Goal: Communication & Community: Participate in discussion

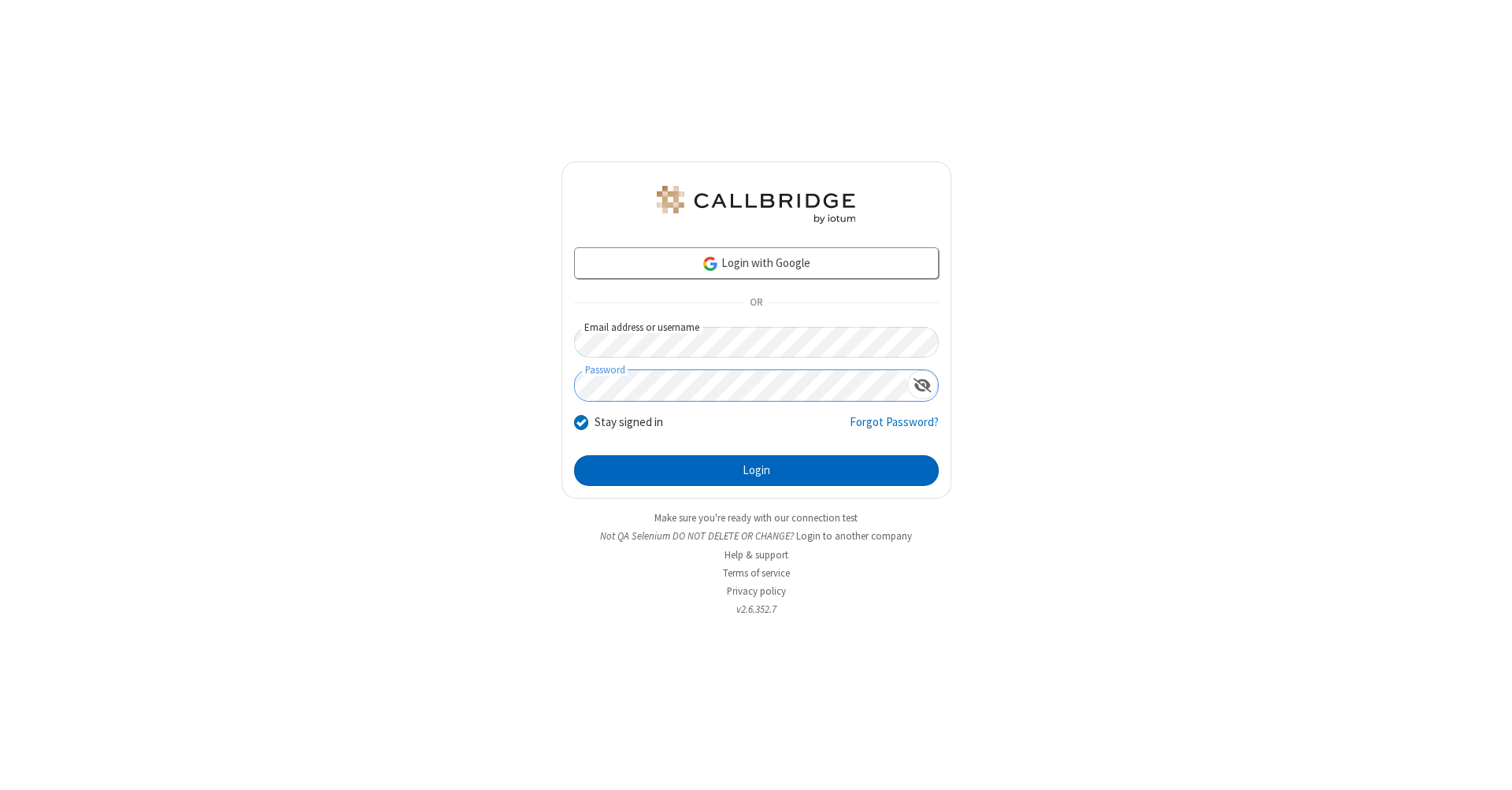
click at [756, 471] on button "Login" at bounding box center [756, 471] width 364 height 32
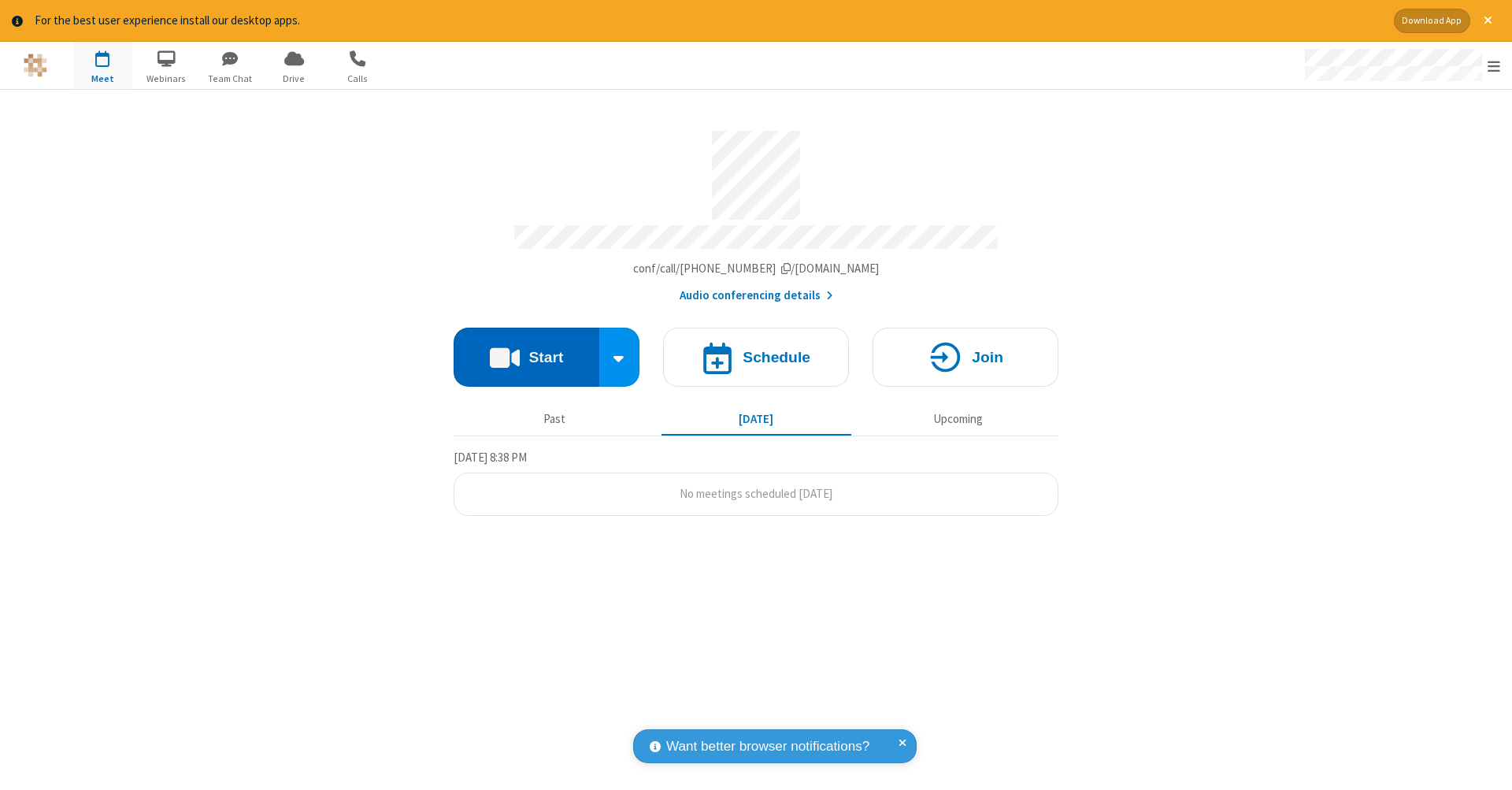
click at [526, 349] on button "Start" at bounding box center [526, 358] width 146 height 59
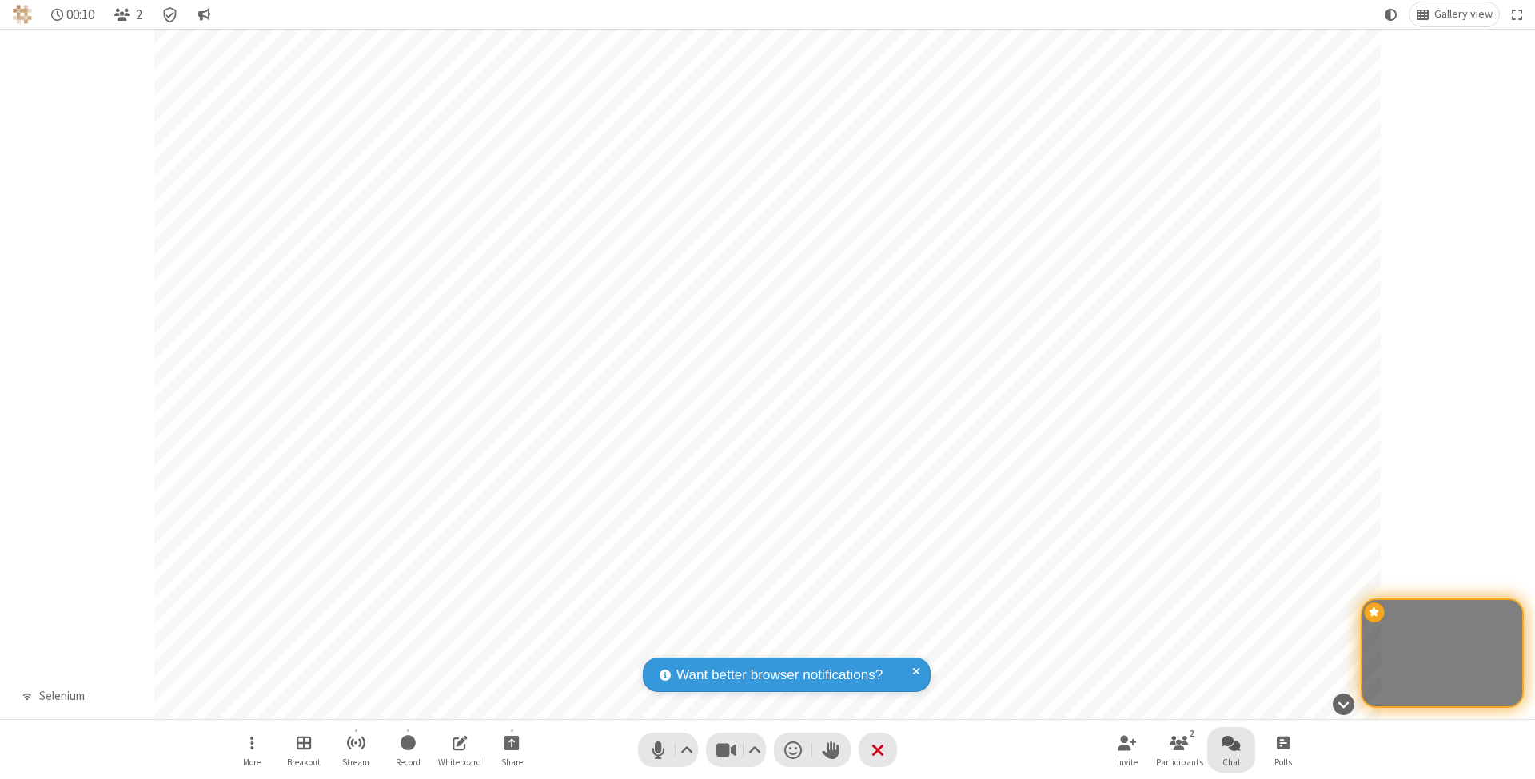
click at [1230, 743] on span "Open chat" at bounding box center [1230, 743] width 19 height 20
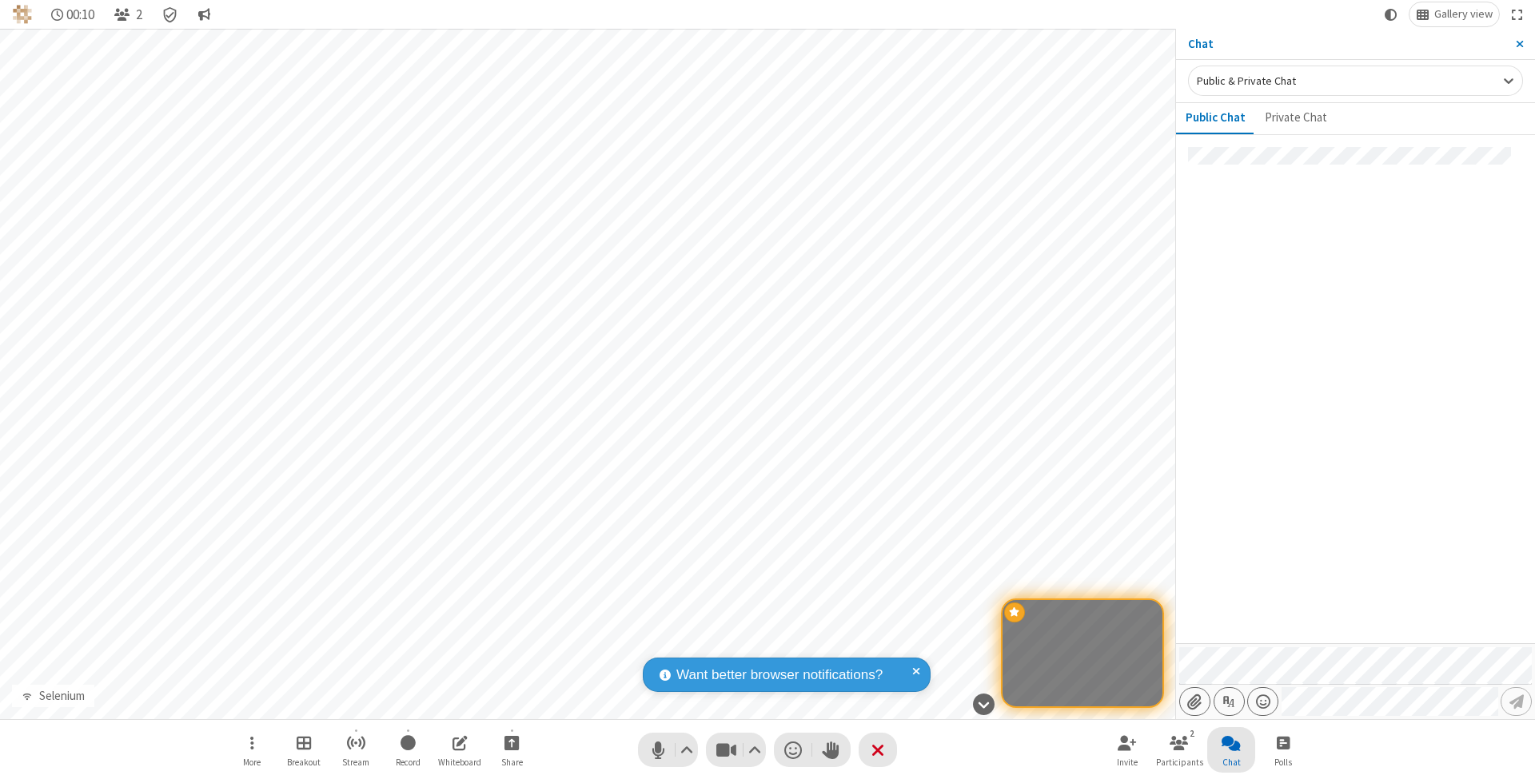
type input "C:\fakepath\doc_test.docx"
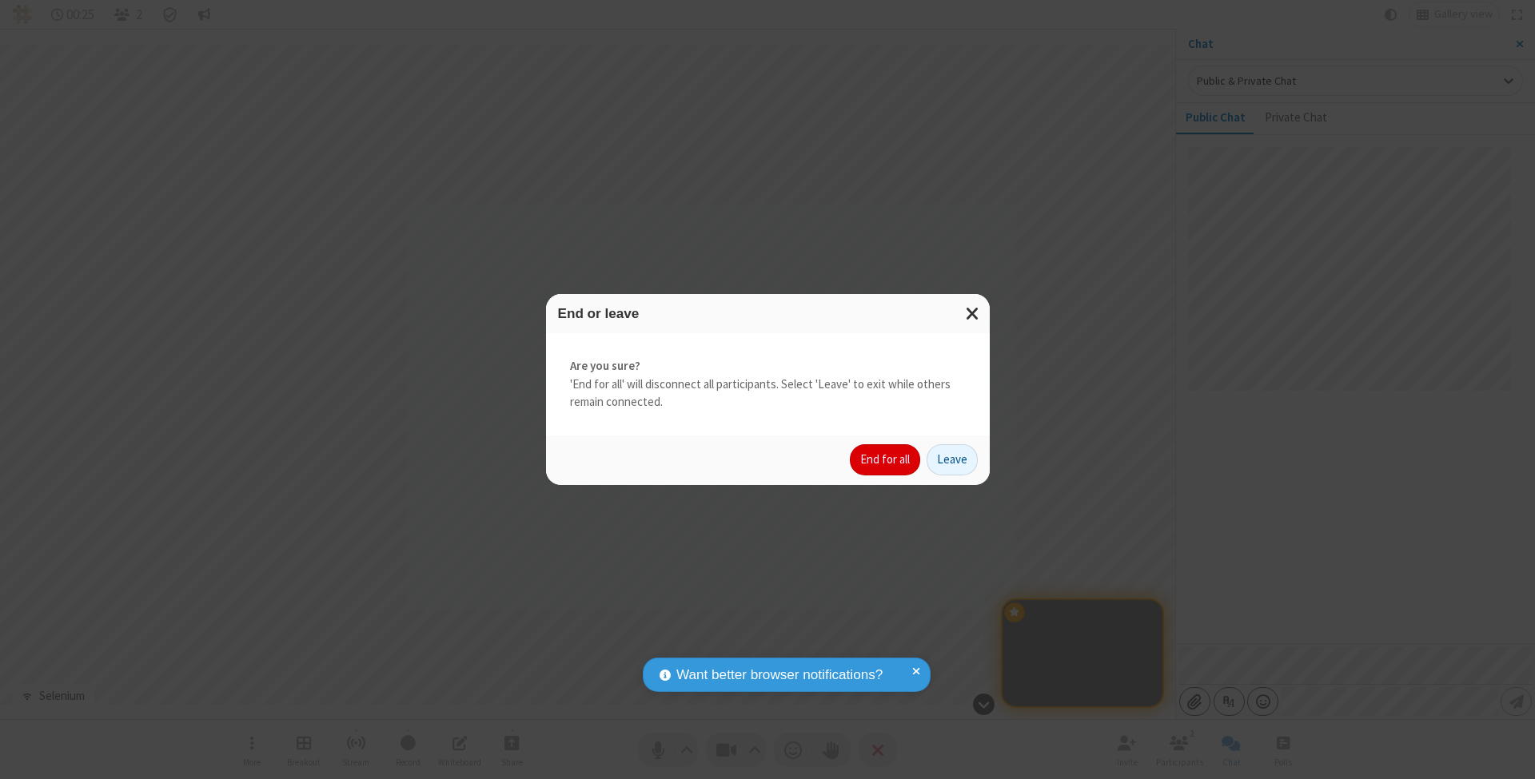
click at [886, 459] on button "End for all" at bounding box center [885, 460] width 70 height 32
